Goal: Check status: Check status

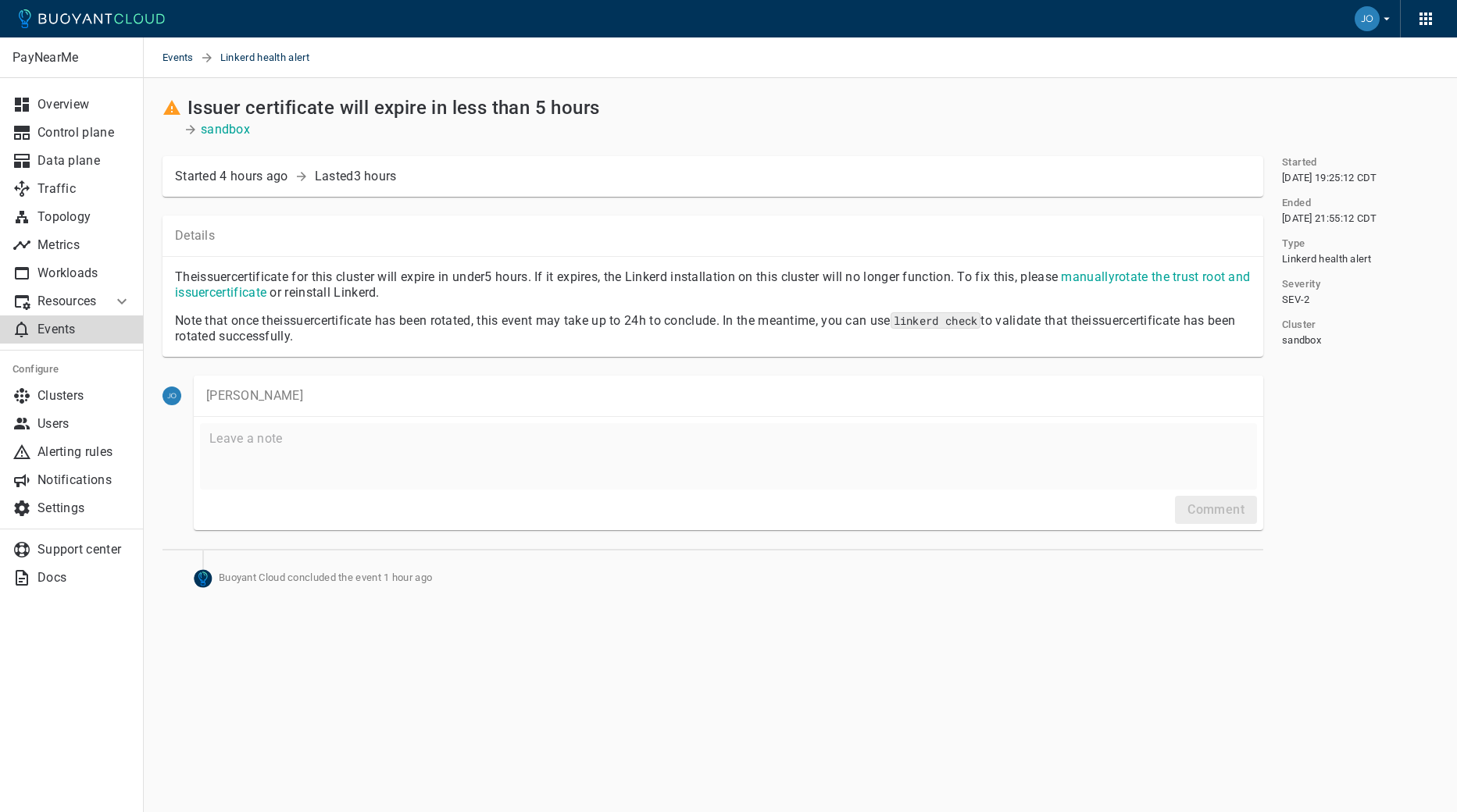
click at [83, 323] on p "Events" at bounding box center [84, 330] width 94 height 15
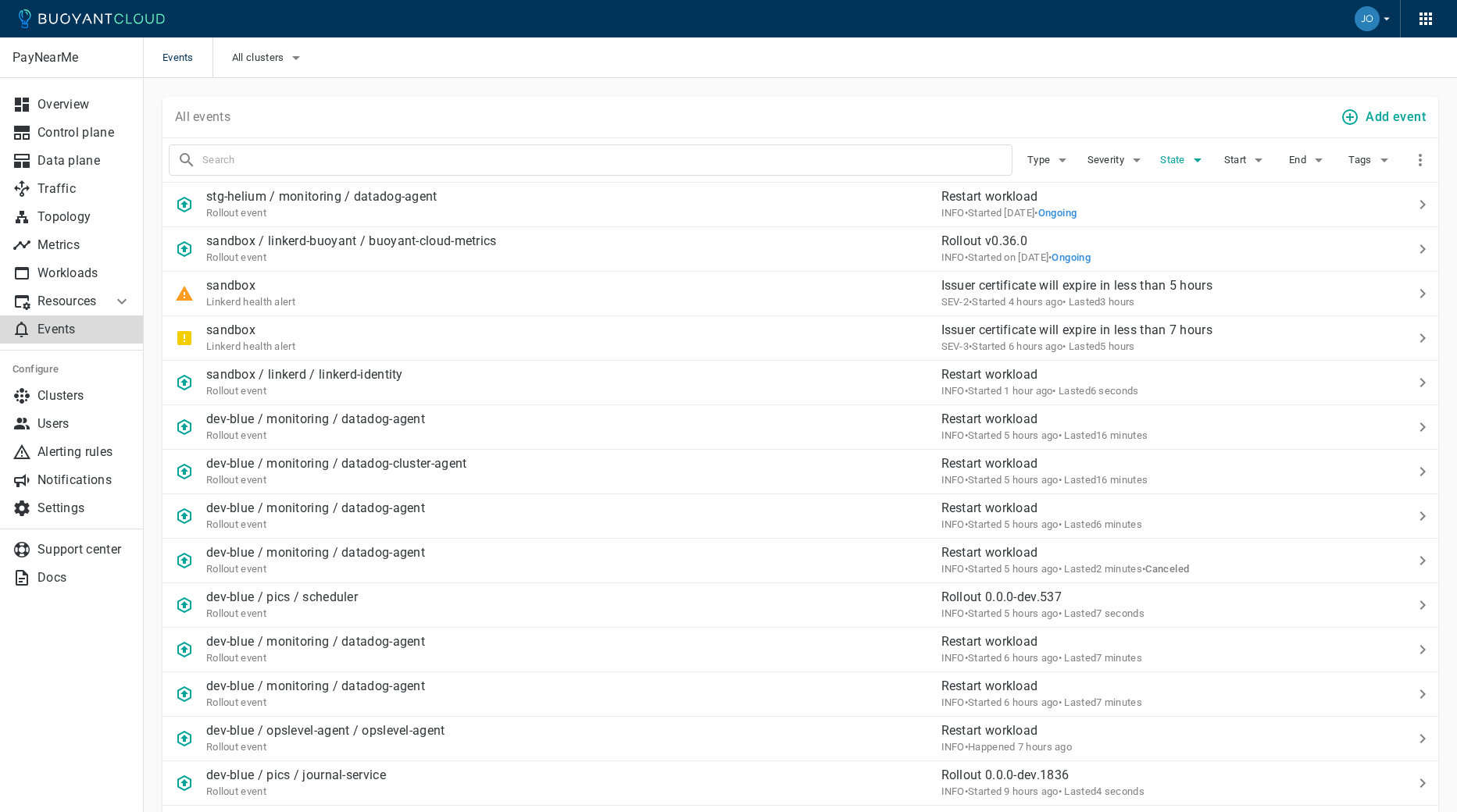
click at [1162, 164] on span "State" at bounding box center [1173, 160] width 28 height 12
click at [1196, 174] on span "Ongoing" at bounding box center [1219, 177] width 49 height 15
click at [1188, 174] on input "Ongoing" at bounding box center [1179, 177] width 19 height 19
checkbox input "true"
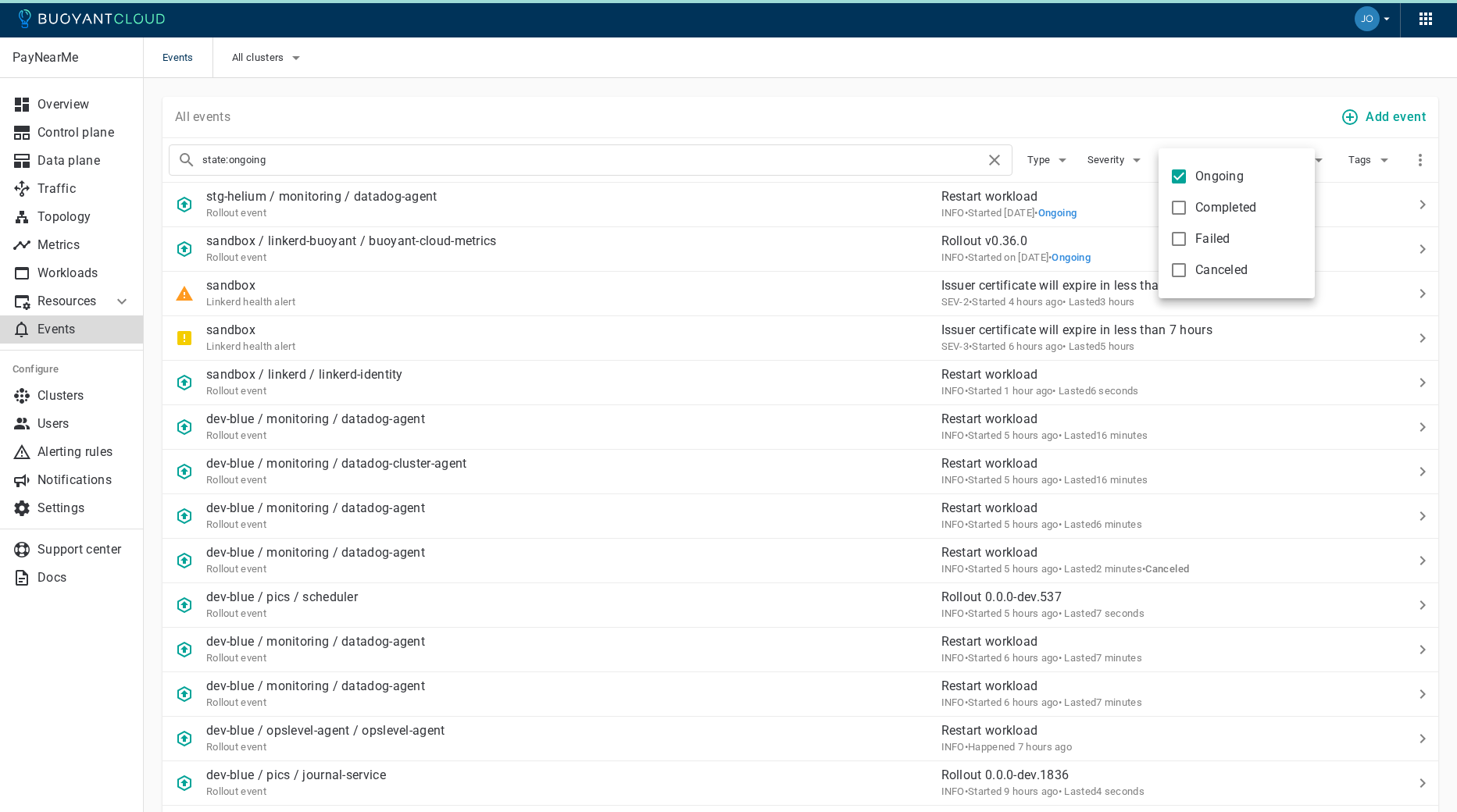
type input "state:ongoing"
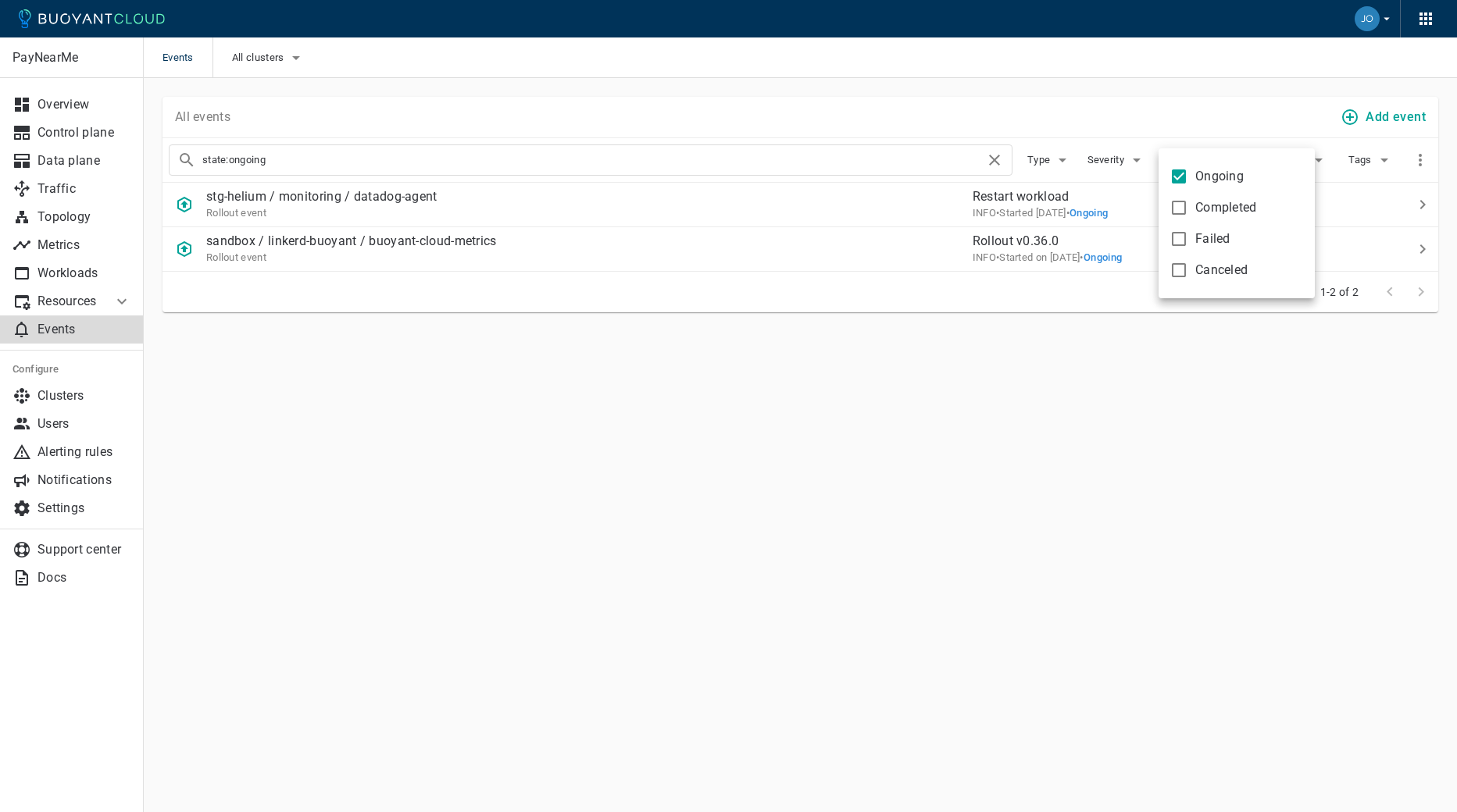
click at [1170, 111] on div at bounding box center [728, 406] width 1457 height 812
